Goal: Find specific page/section: Find specific page/section

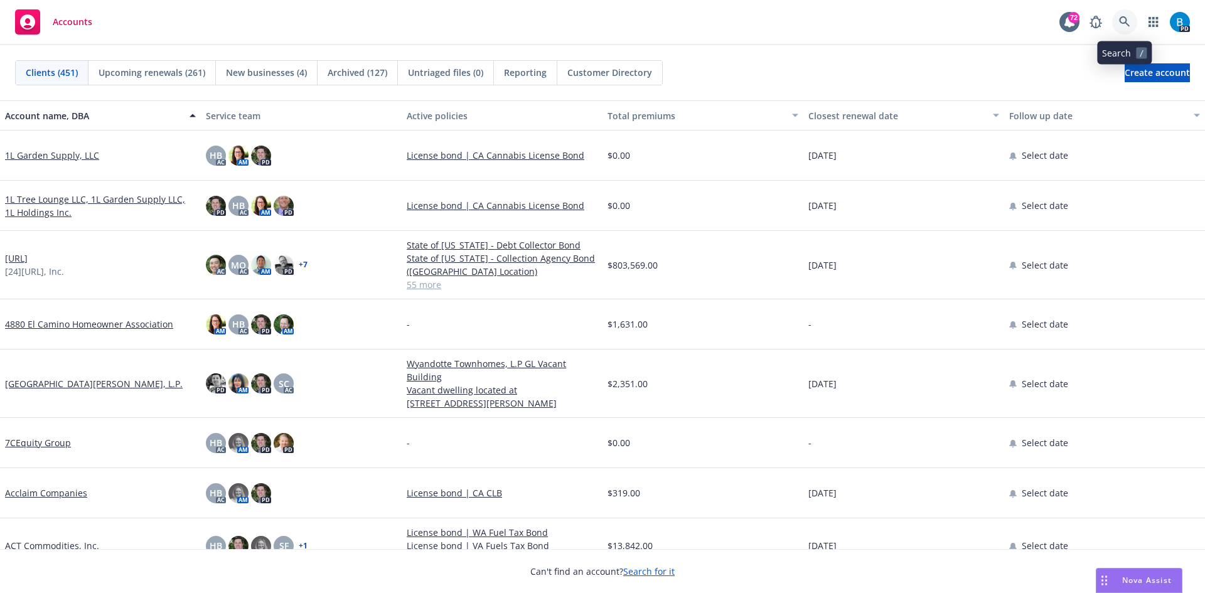
click at [1126, 19] on icon at bounding box center [1124, 21] width 11 height 11
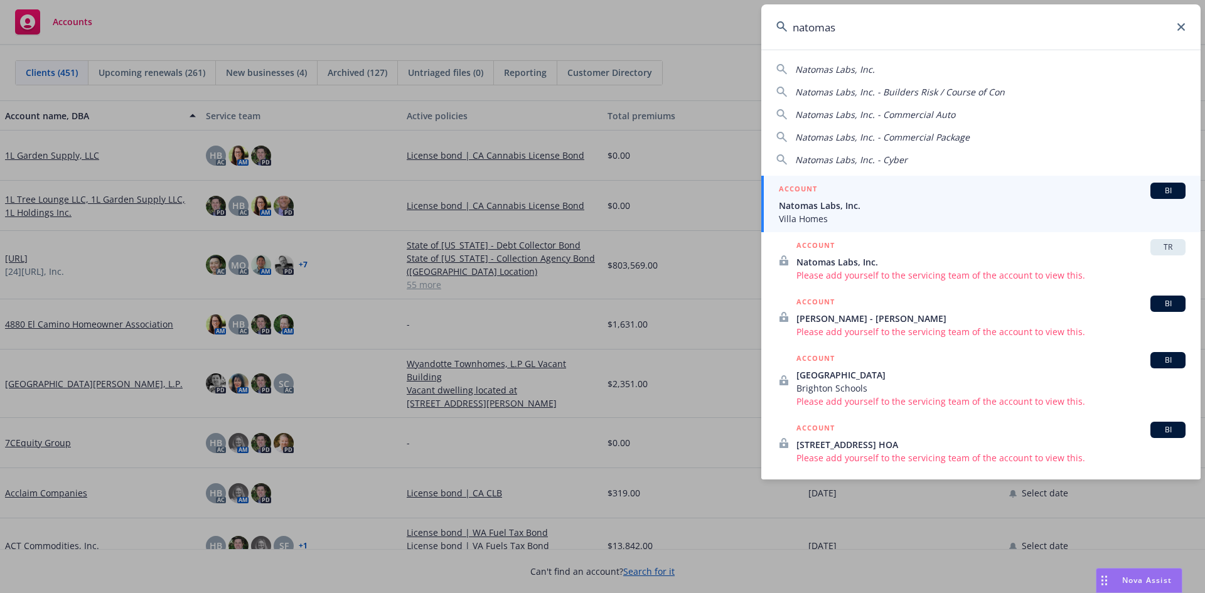
type input "natomas"
click at [847, 207] on span "Natomas Labs, Inc." at bounding box center [982, 205] width 407 height 13
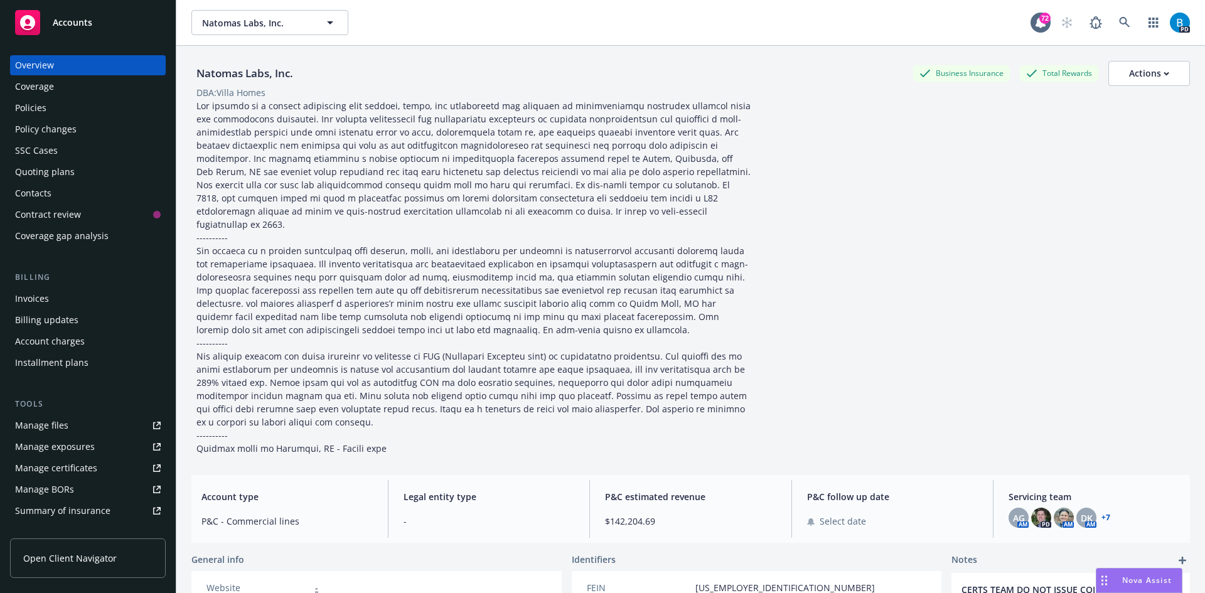
click at [35, 107] on div "Policies" at bounding box center [30, 108] width 31 height 20
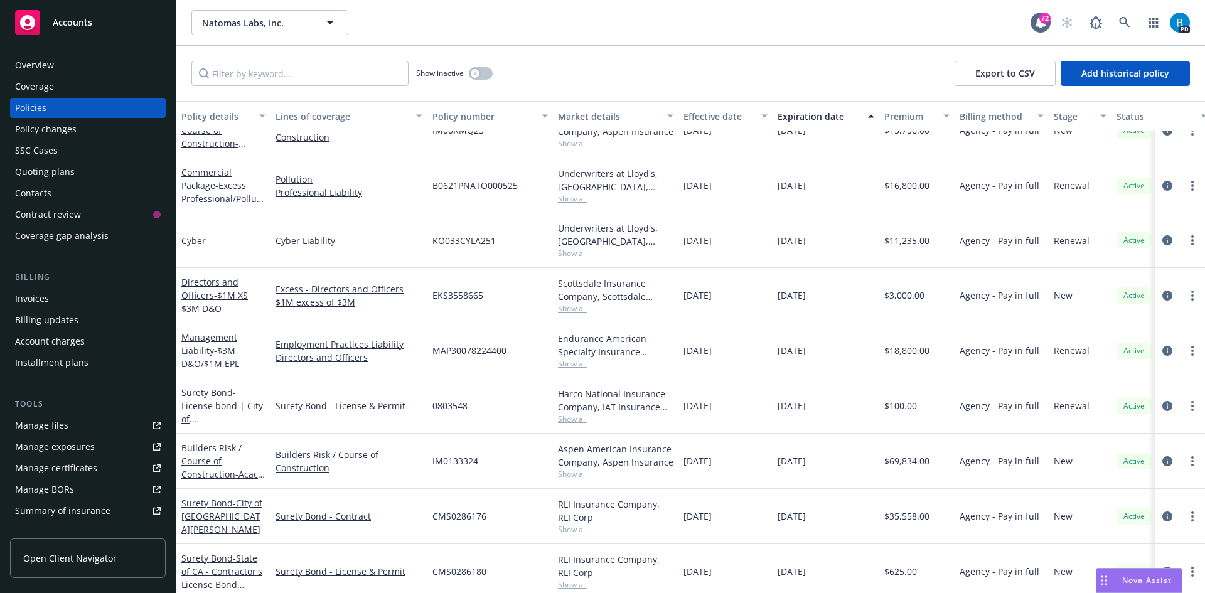
scroll to position [502, 0]
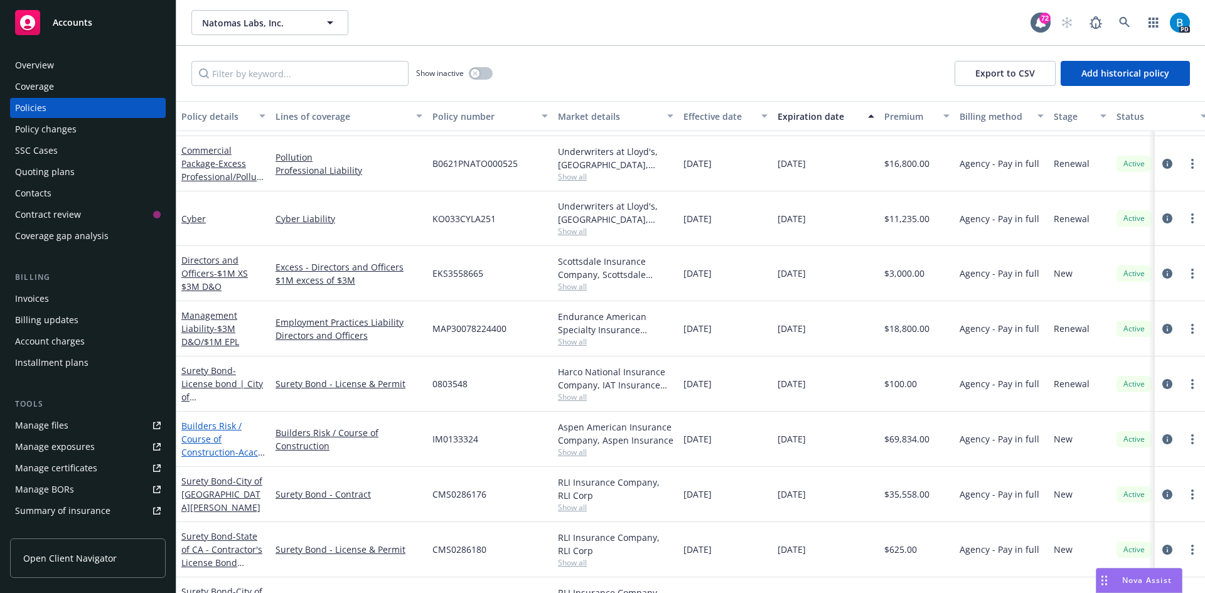
click at [216, 451] on link "Builders Risk / Course of Construction - Acacia Village Project - Builders Risk" at bounding box center [223, 452] width 84 height 65
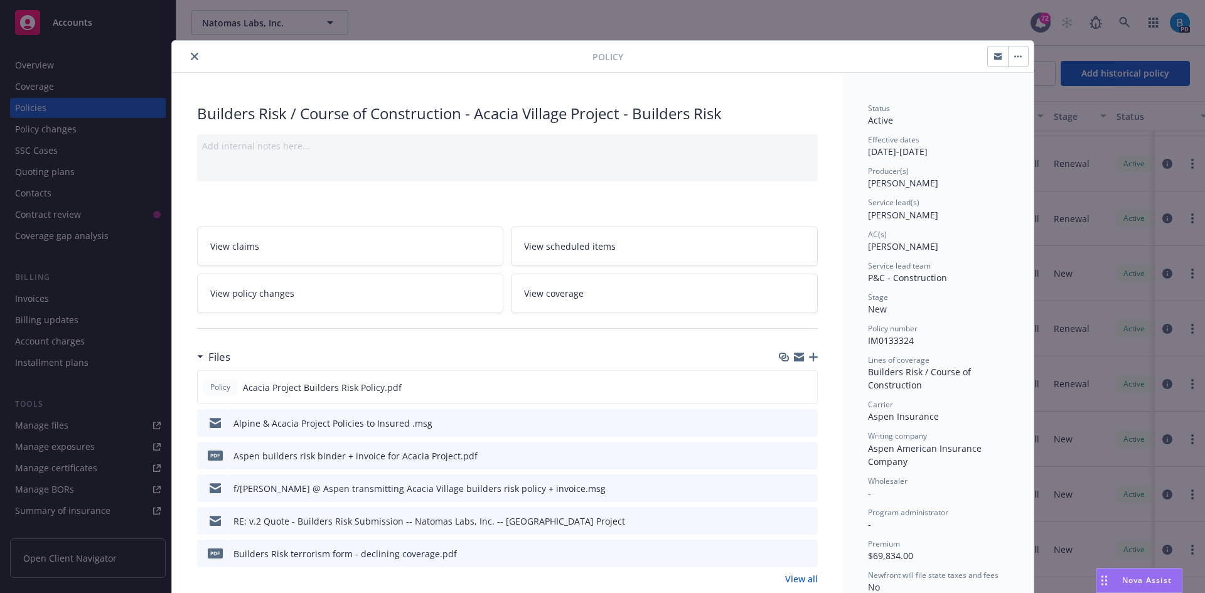
click at [191, 56] on icon "close" at bounding box center [195, 57] width 8 height 8
